Goal: Find contact information: Find contact information

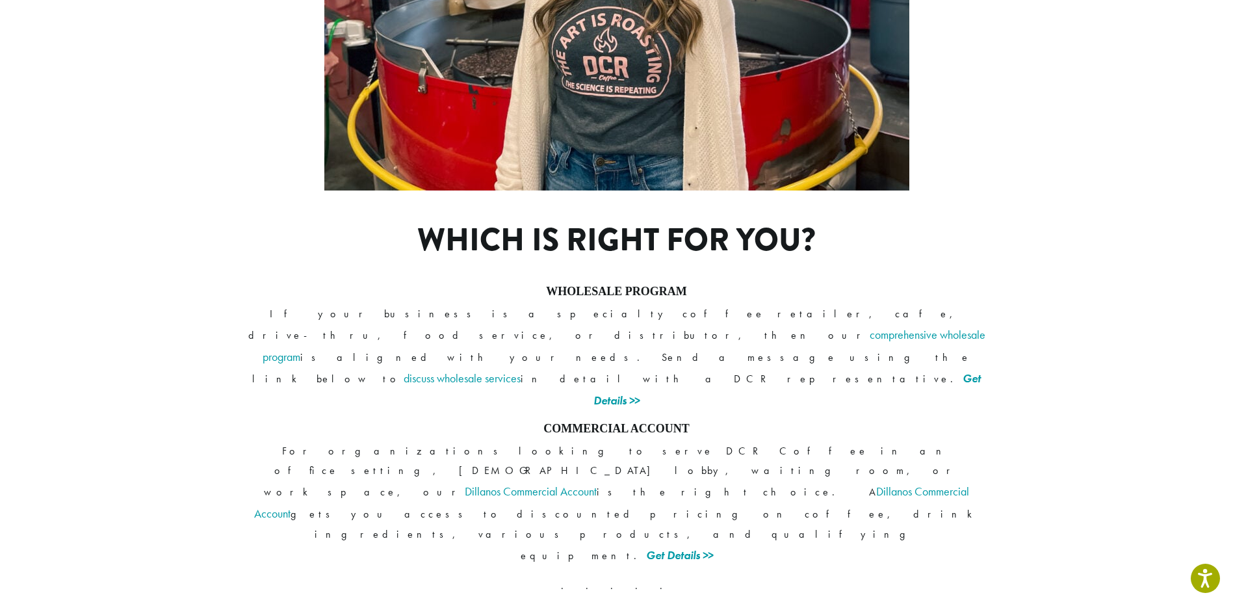
scroll to position [909, 0]
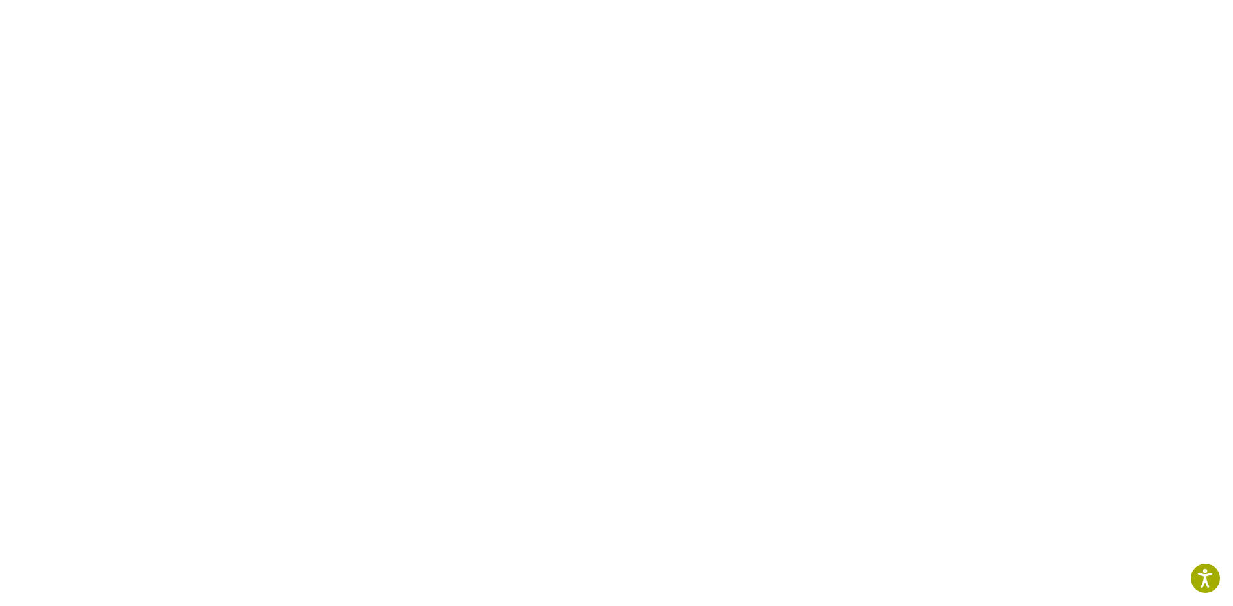
scroll to position [390, 0]
click at [1044, 268] on section at bounding box center [616, 317] width 1233 height 1055
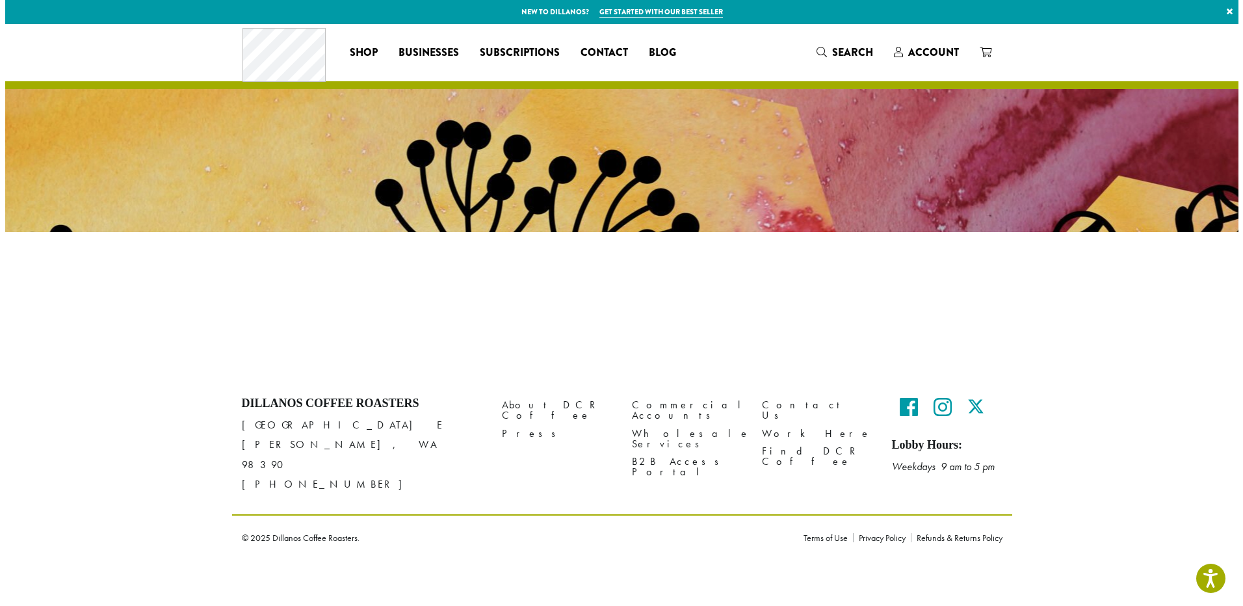
scroll to position [0, 0]
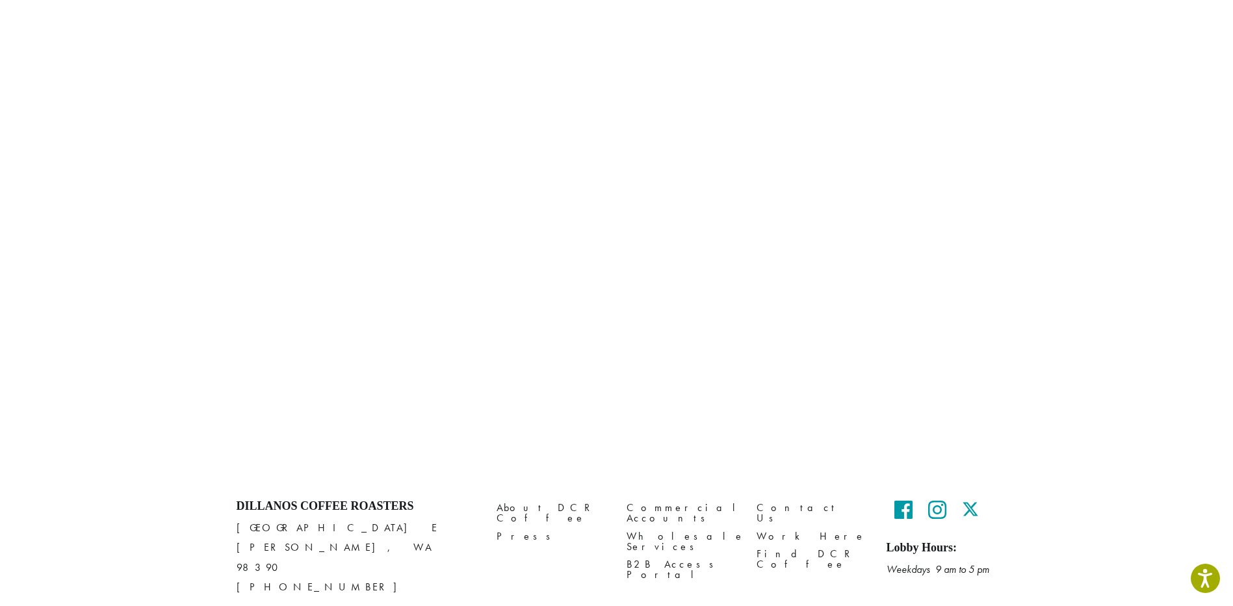
scroll to position [796, 0]
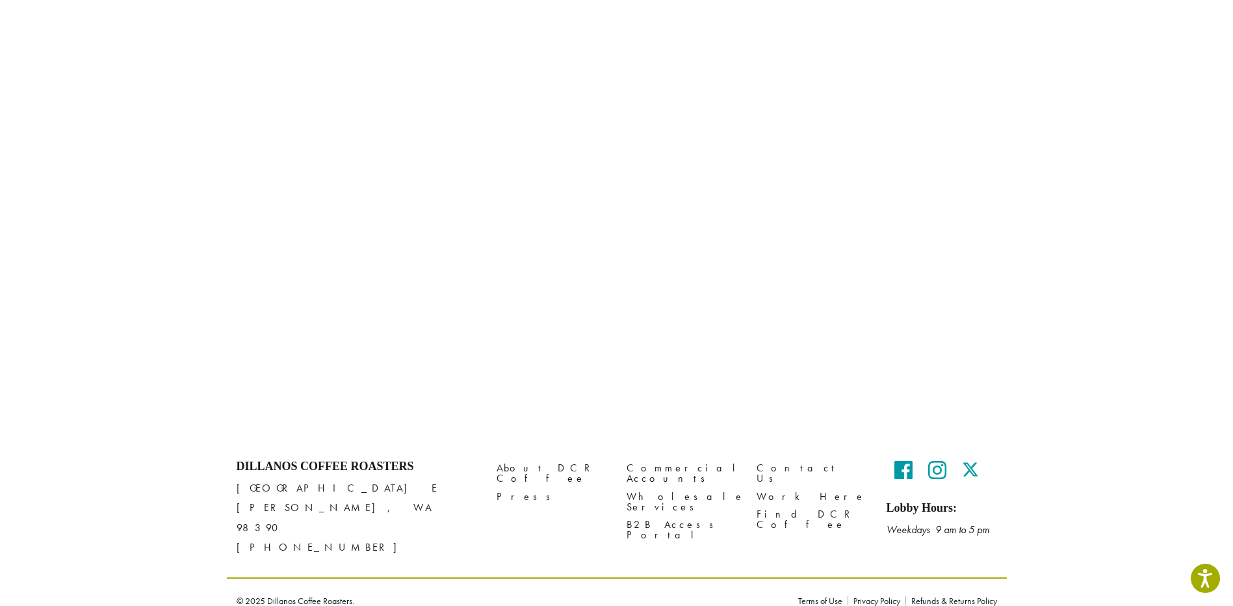
drag, startPoint x: 301, startPoint y: 527, endPoint x: 232, endPoint y: 530, distance: 69.0
click at [232, 530] on div "Dillanos Coffee Roasters [STREET_ADDRESS][PERSON_NAME] [PHONE_NUMBER]" at bounding box center [357, 513] width 260 height 127
copy p "[PHONE_NUMBER]"
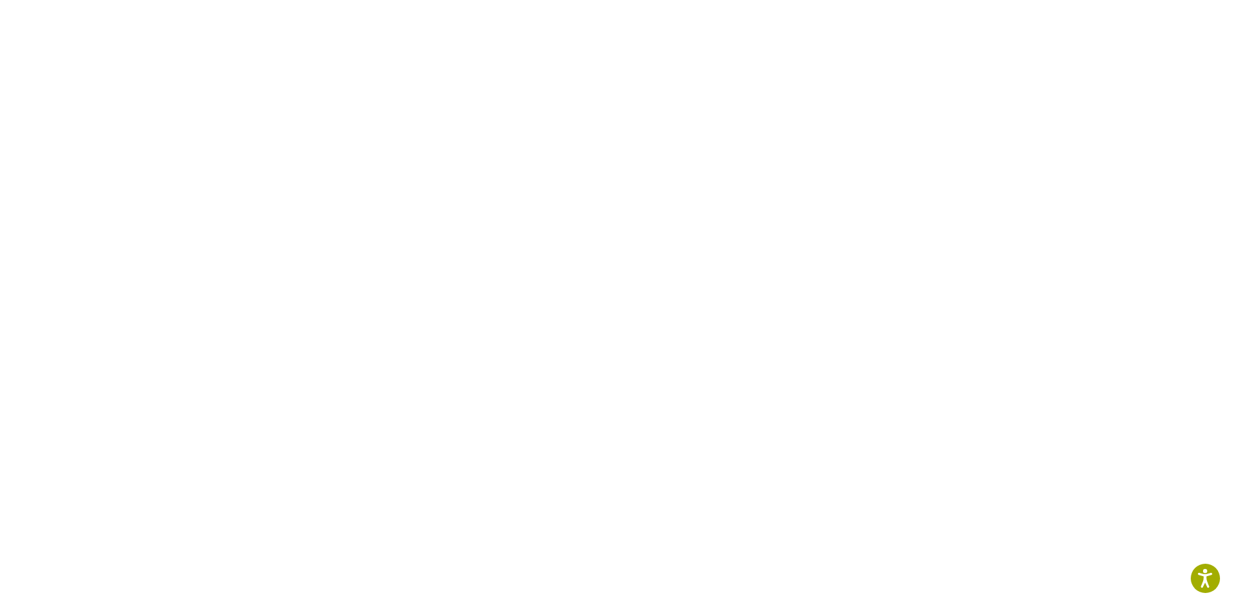
scroll to position [146, 0]
